Goal: Task Accomplishment & Management: Manage account settings

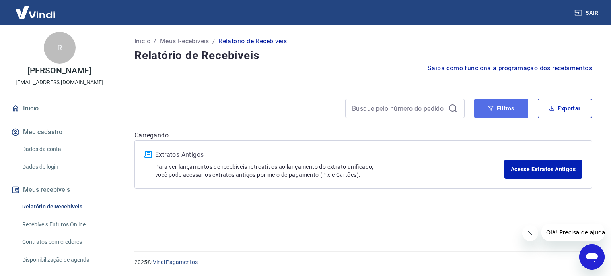
click at [506, 109] on button "Filtros" at bounding box center [501, 108] width 54 height 19
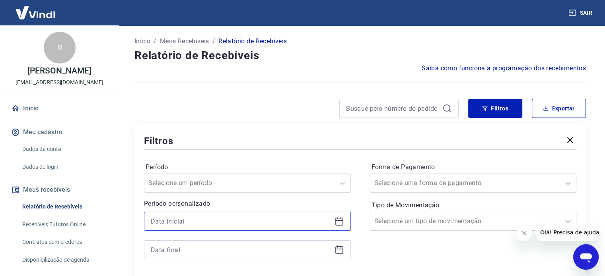
click at [248, 216] on input at bounding box center [241, 222] width 181 height 12
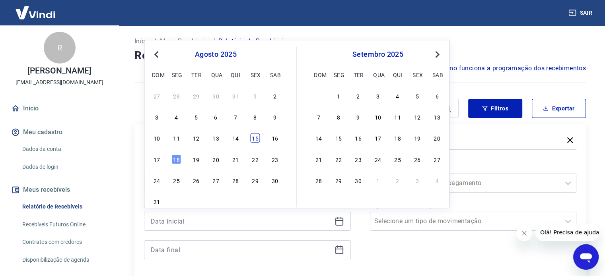
click at [258, 141] on div "15" at bounding box center [255, 139] width 10 height 10
type input "15/08/2025"
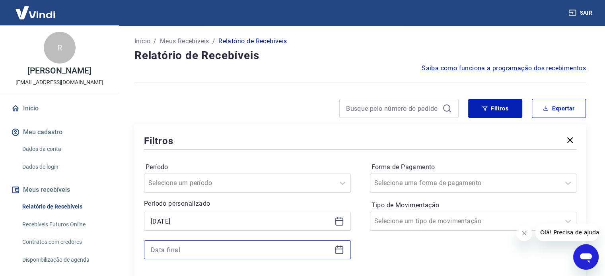
click at [226, 248] on input at bounding box center [241, 250] width 181 height 12
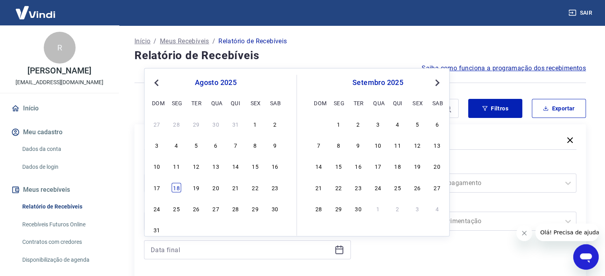
click at [170, 191] on div "17 18 19 20 21 22 23" at bounding box center [216, 188] width 130 height 12
click at [172, 189] on div "18" at bounding box center [177, 188] width 10 height 10
type input "18/08/2025"
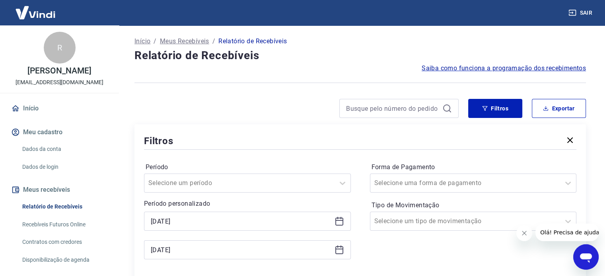
click at [527, 232] on icon "Fechar mensagem da empresa" at bounding box center [524, 233] width 6 height 6
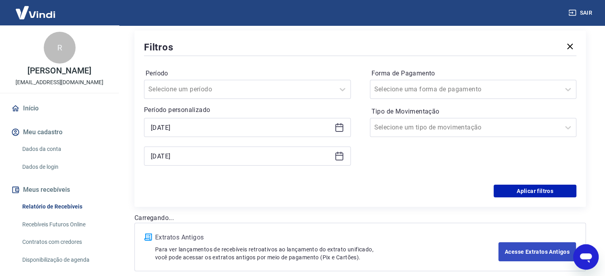
scroll to position [119, 0]
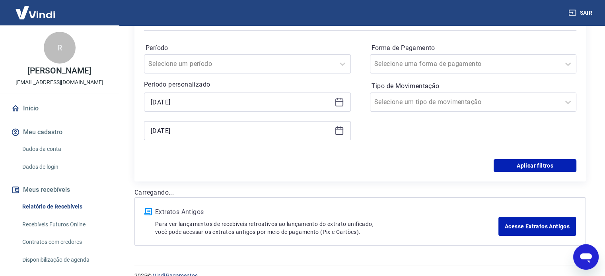
click at [508, 159] on form "Período Selecione um período Período personalizado Selected date: sexta-feira, …" at bounding box center [360, 102] width 432 height 140
click at [510, 167] on button "Aplicar filtros" at bounding box center [535, 165] width 83 height 13
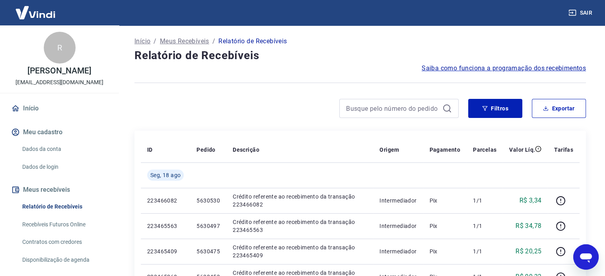
click at [506, 119] on div "Filtros Exportar" at bounding box center [359, 111] width 451 height 25
click at [503, 105] on button "Filtros" at bounding box center [495, 108] width 54 height 19
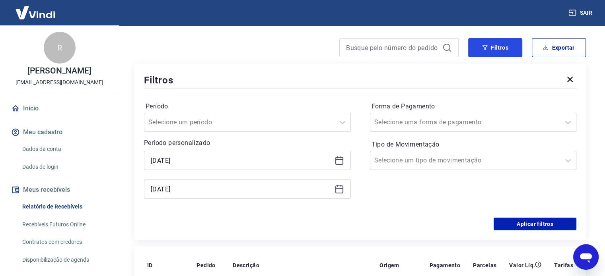
scroll to position [159, 0]
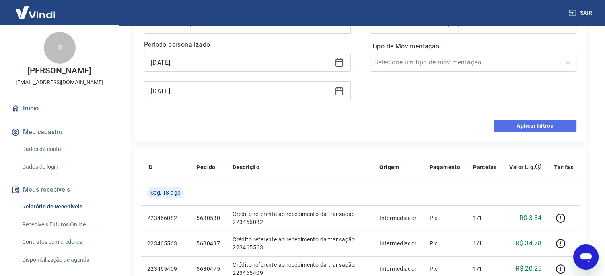
click at [530, 121] on button "Aplicar filtros" at bounding box center [535, 126] width 83 height 13
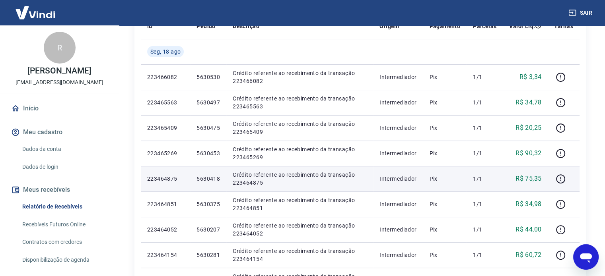
scroll to position [0, 0]
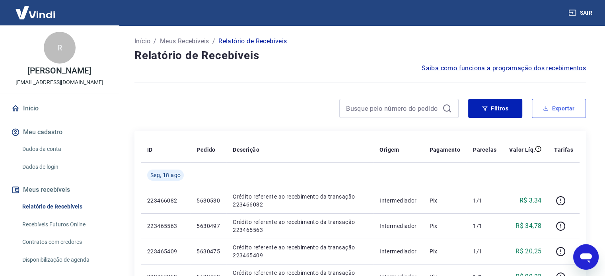
click at [538, 110] on button "Exportar" at bounding box center [559, 108] width 54 height 19
type input "15/08/2025"
type input "18/08/2025"
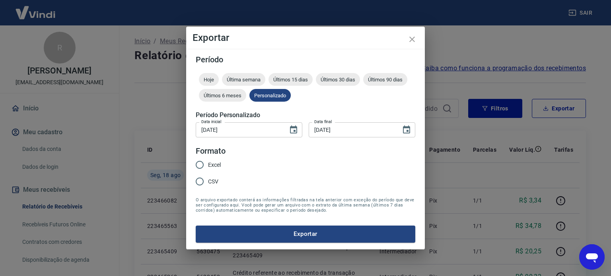
click at [216, 165] on span "Excel" at bounding box center [214, 165] width 13 height 8
click at [208, 165] on input "Excel" at bounding box center [199, 165] width 17 height 17
radio input "true"
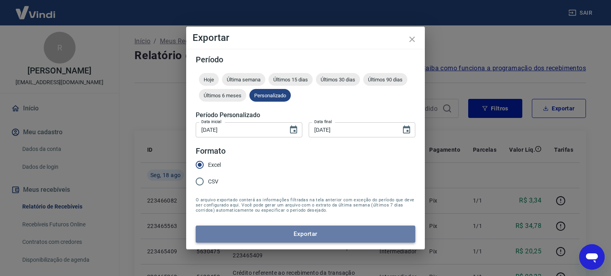
click at [274, 231] on button "Exportar" at bounding box center [306, 234] width 220 height 17
